Goal: Navigation & Orientation: Find specific page/section

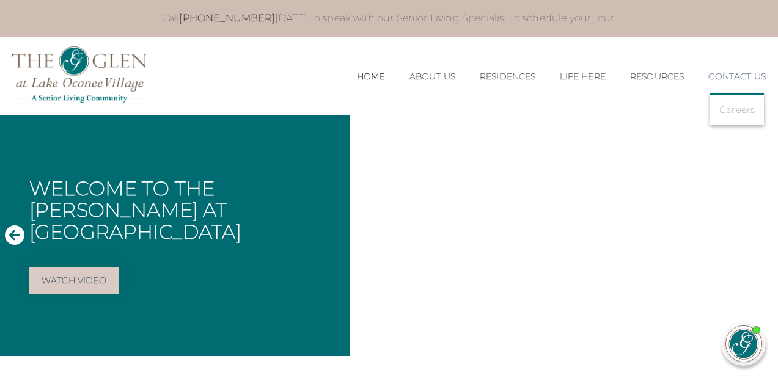
click at [727, 73] on link "Contact Us" at bounding box center [736, 77] width 57 height 10
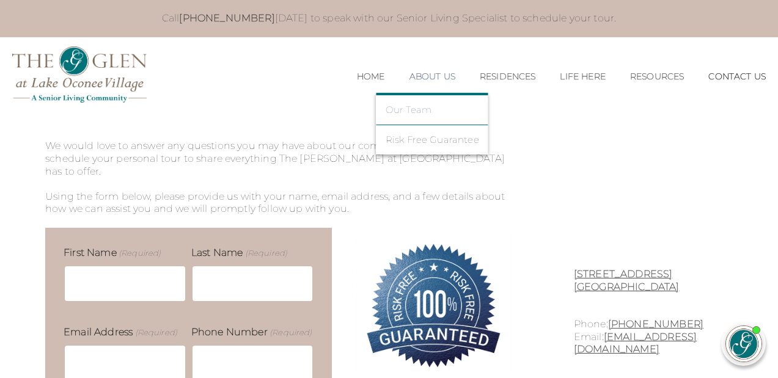
click at [409, 109] on link "Our Team" at bounding box center [433, 110] width 94 height 11
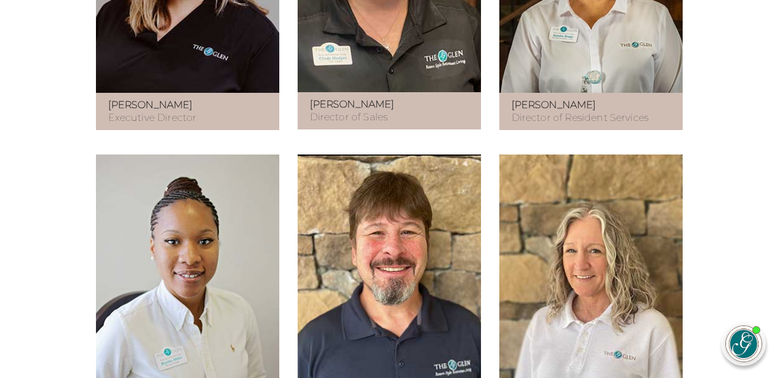
scroll to position [893, 0]
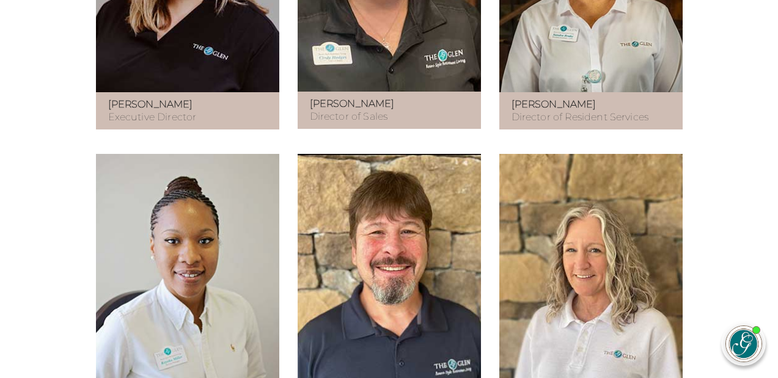
click at [328, 109] on strong "[PERSON_NAME]" at bounding box center [352, 104] width 85 height 12
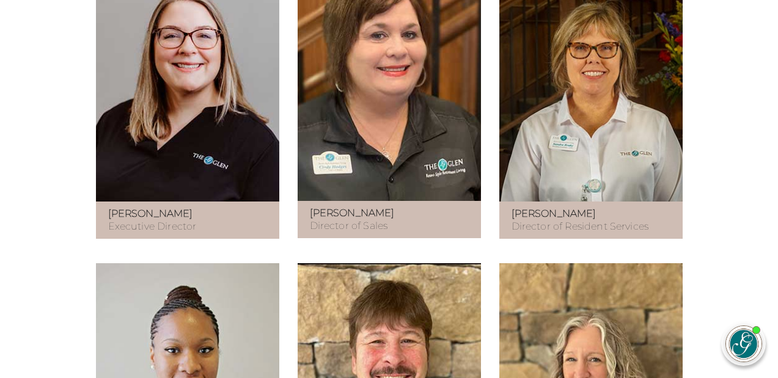
scroll to position [793, 0]
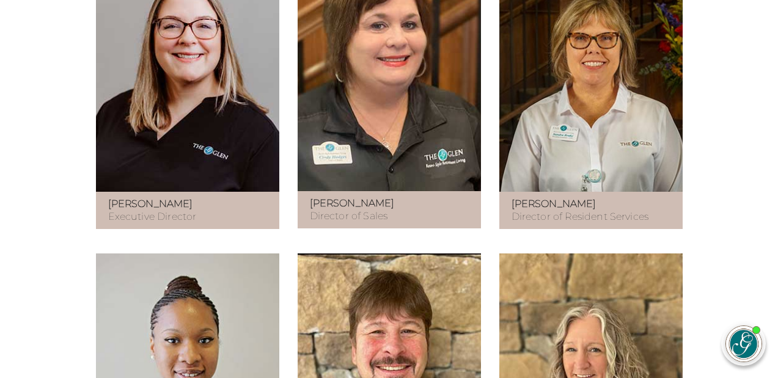
click at [351, 144] on figure at bounding box center [389, 68] width 183 height 248
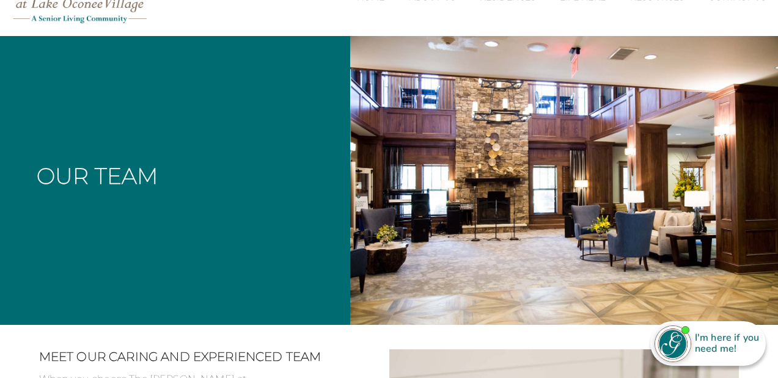
scroll to position [0, 0]
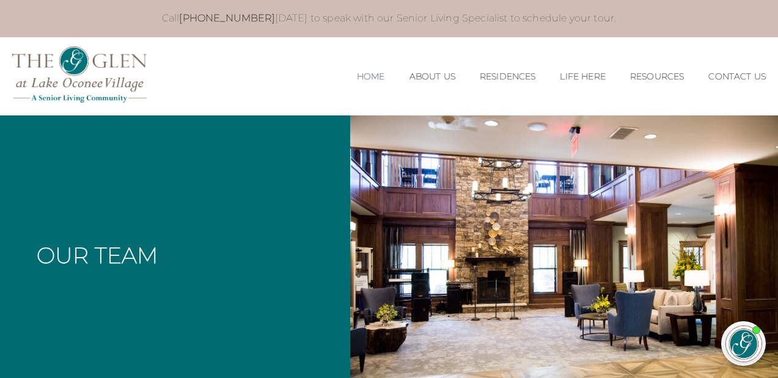
click at [349, 83] on li "Home" at bounding box center [371, 76] width 53 height 35
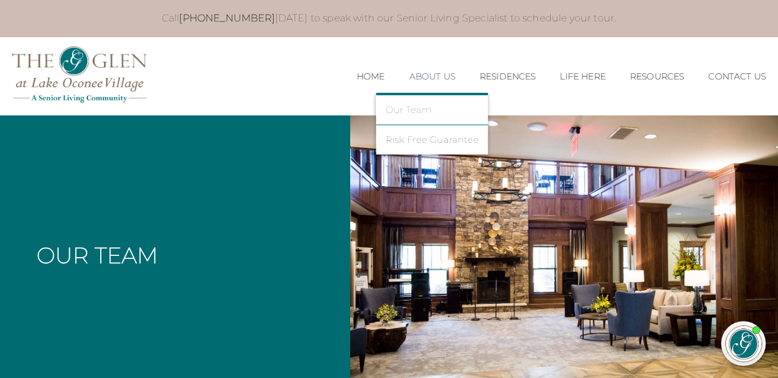
click at [423, 108] on link "Our Team" at bounding box center [433, 110] width 94 height 11
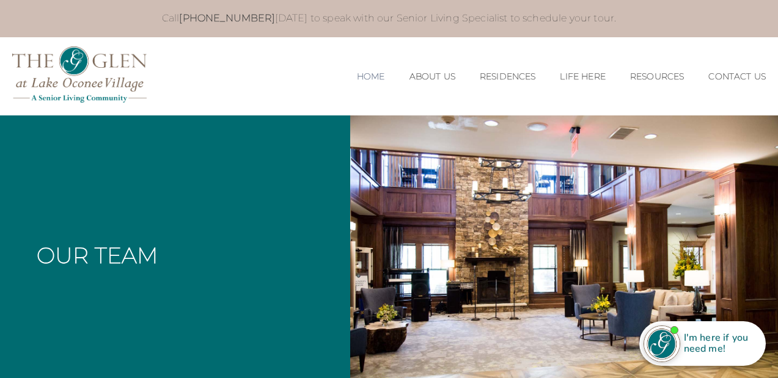
click at [365, 72] on link "Home" at bounding box center [371, 77] width 28 height 10
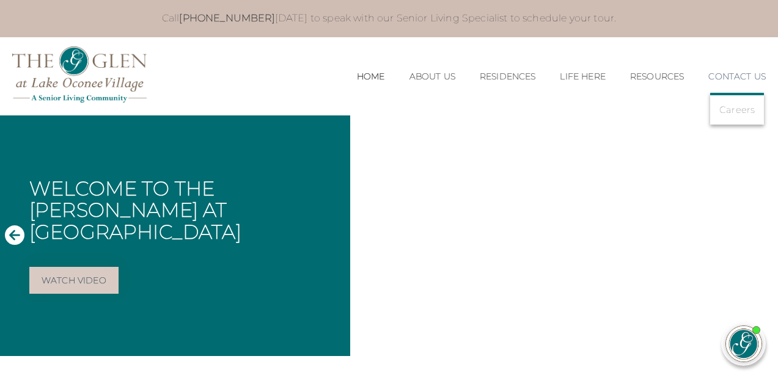
click at [738, 70] on li "Contact Us Careers" at bounding box center [737, 76] width 82 height 35
click at [736, 79] on link "Contact Us" at bounding box center [736, 77] width 57 height 10
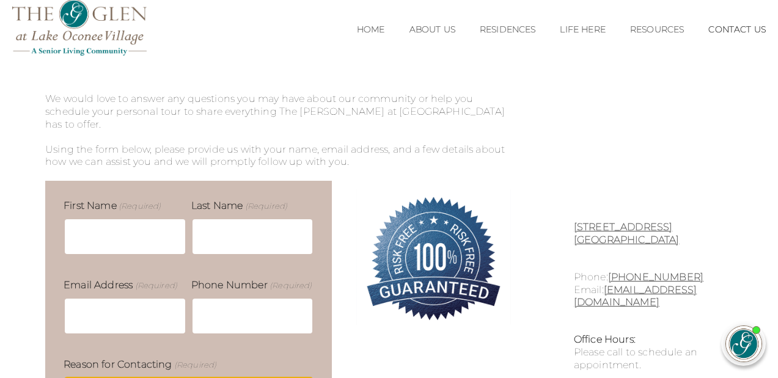
scroll to position [48, 0]
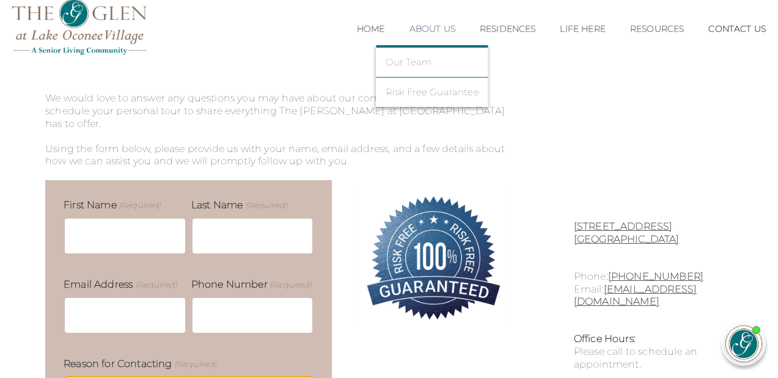
click at [413, 68] on li "Our Team" at bounding box center [432, 63] width 112 height 30
click at [416, 59] on link "Our Team" at bounding box center [433, 62] width 94 height 11
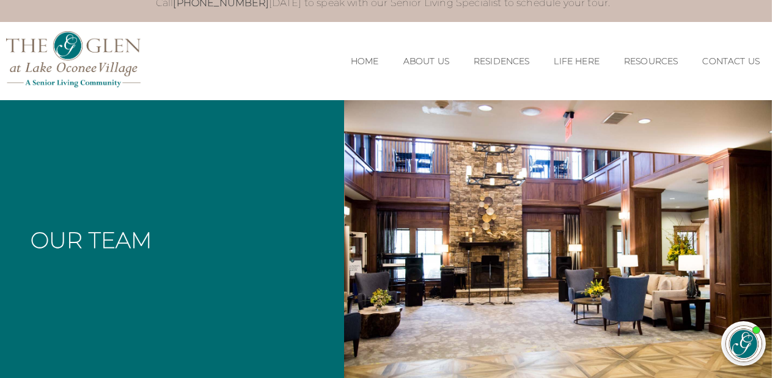
scroll to position [0, 6]
